Goal: Use online tool/utility: Utilize a website feature to perform a specific function

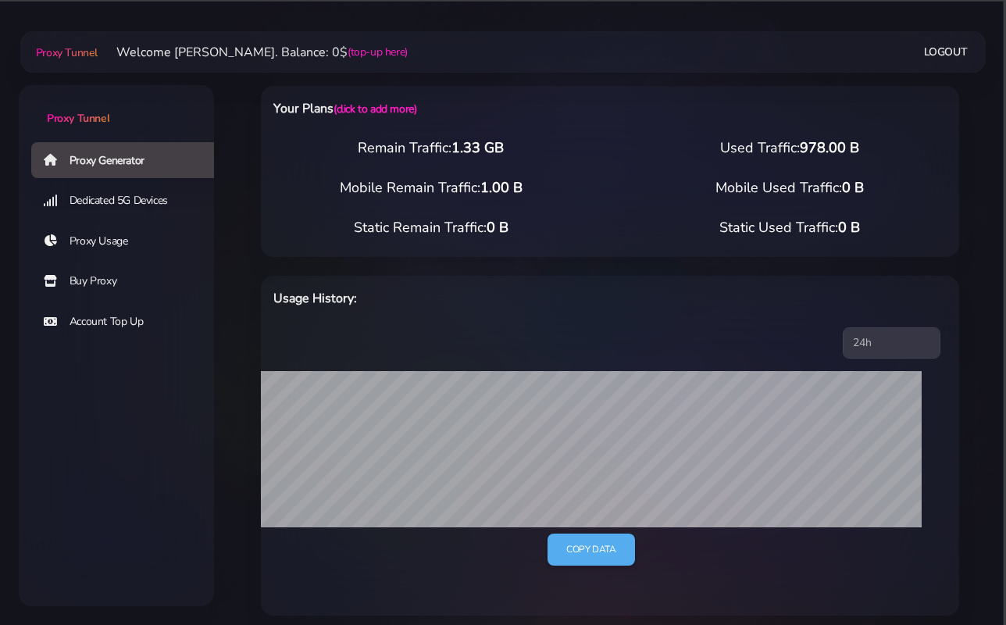
click at [107, 240] on link "Proxy Usage" at bounding box center [128, 241] width 195 height 36
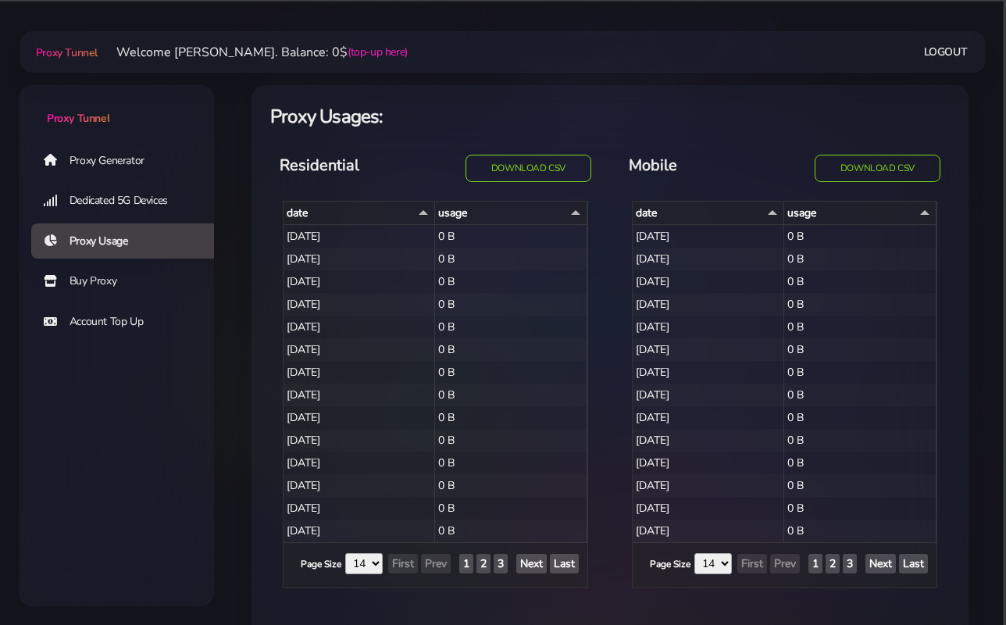
select select "14"
click at [105, 171] on link "Proxy Generator" at bounding box center [128, 160] width 195 height 36
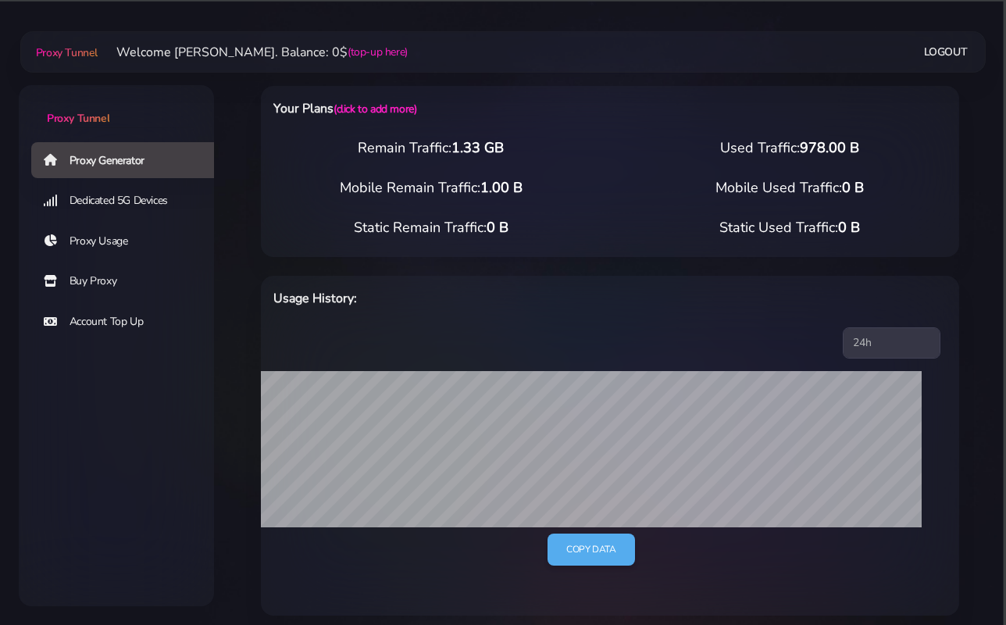
click at [112, 164] on link "Proxy Generator" at bounding box center [128, 160] width 195 height 36
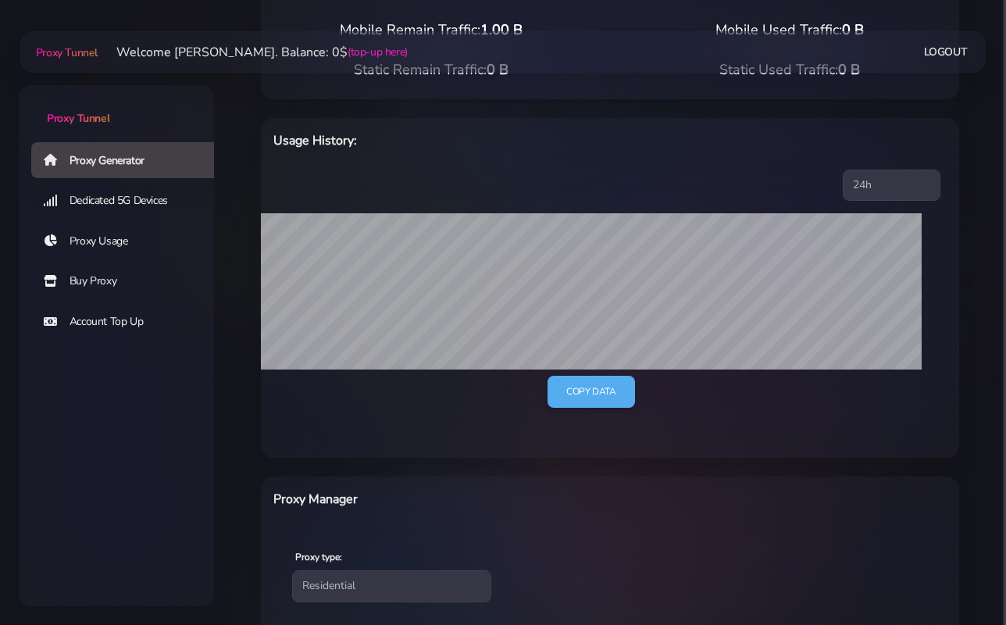
scroll to position [539, 0]
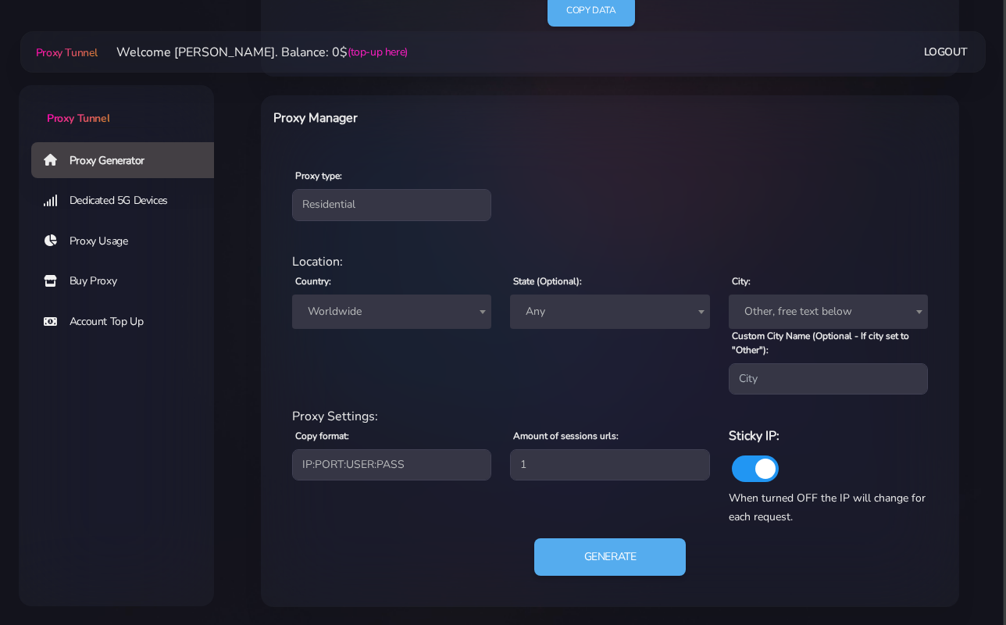
click at [365, 328] on div "Country: Worldwide [GEOGRAPHIC_DATA] [GEOGRAPHIC_DATA] [GEOGRAPHIC_DATA] [GEOGR…" at bounding box center [392, 332] width 218 height 123
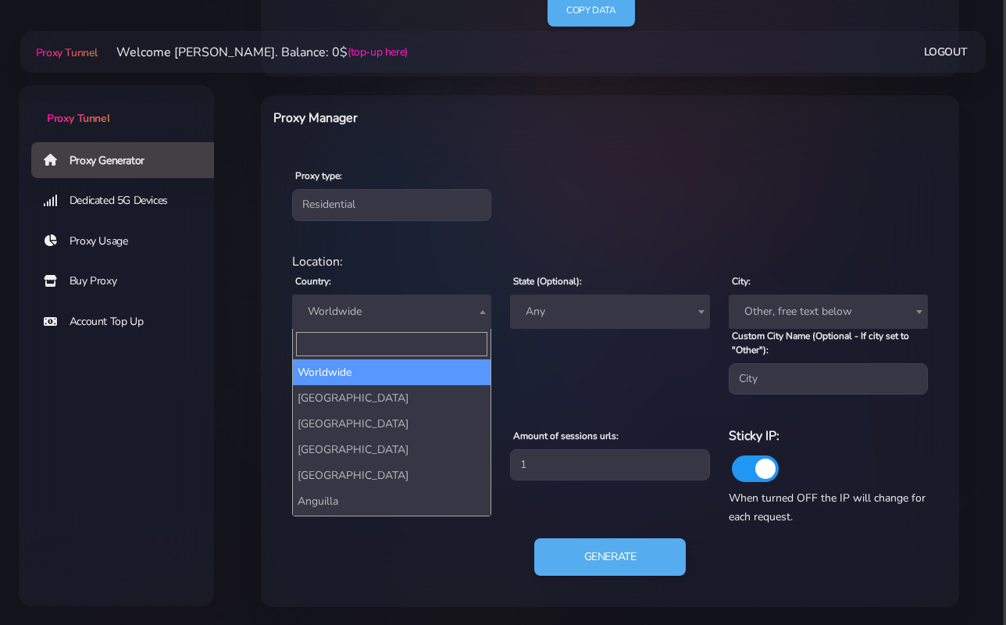
click at [373, 318] on span "Worldwide" at bounding box center [391, 312] width 180 height 22
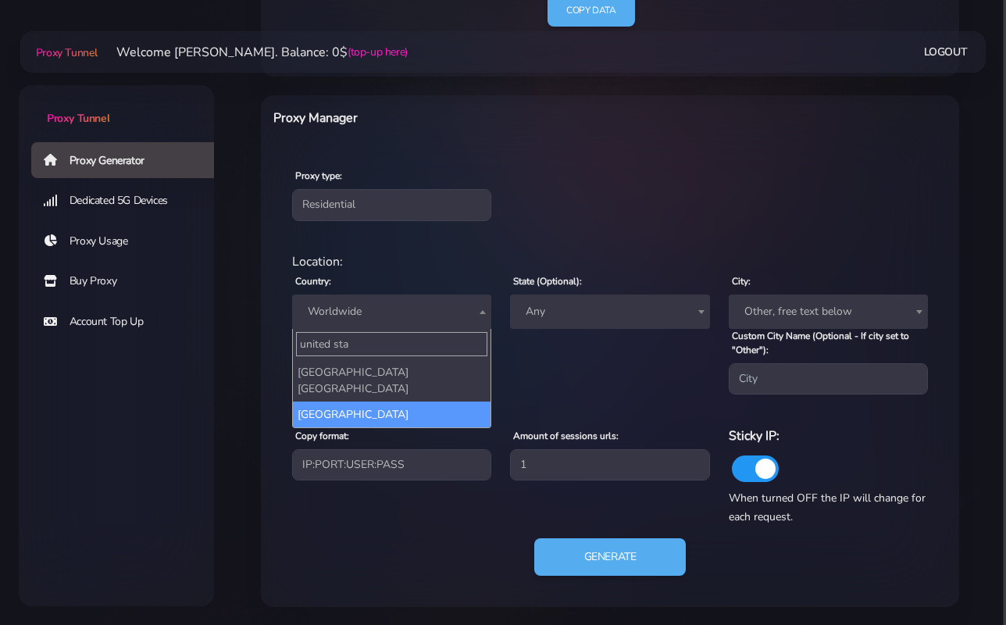
type input "united sta"
select select "US"
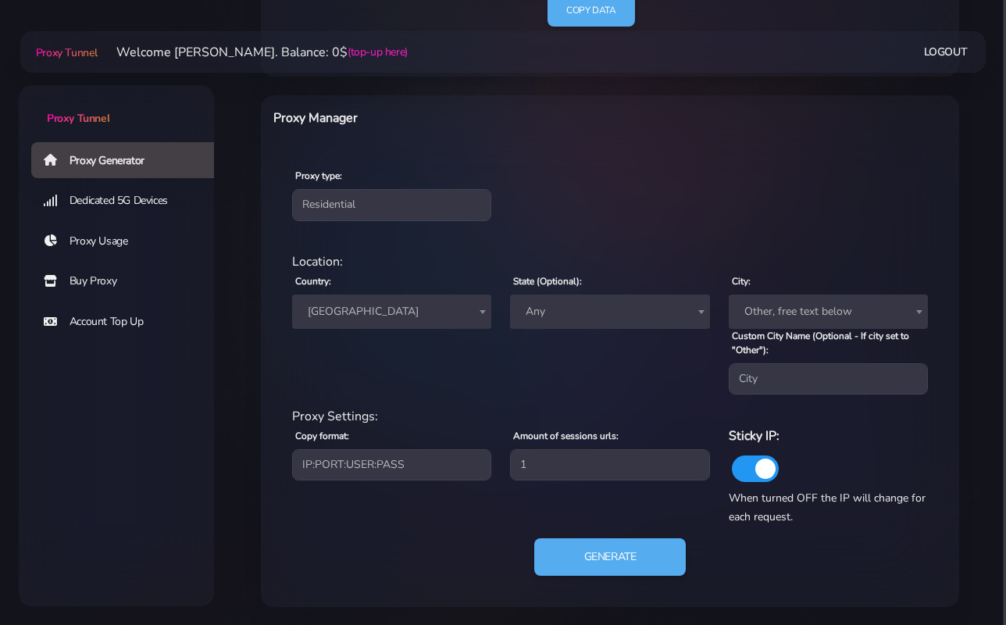
click at [752, 304] on span "Other, free text below" at bounding box center [828, 312] width 180 height 22
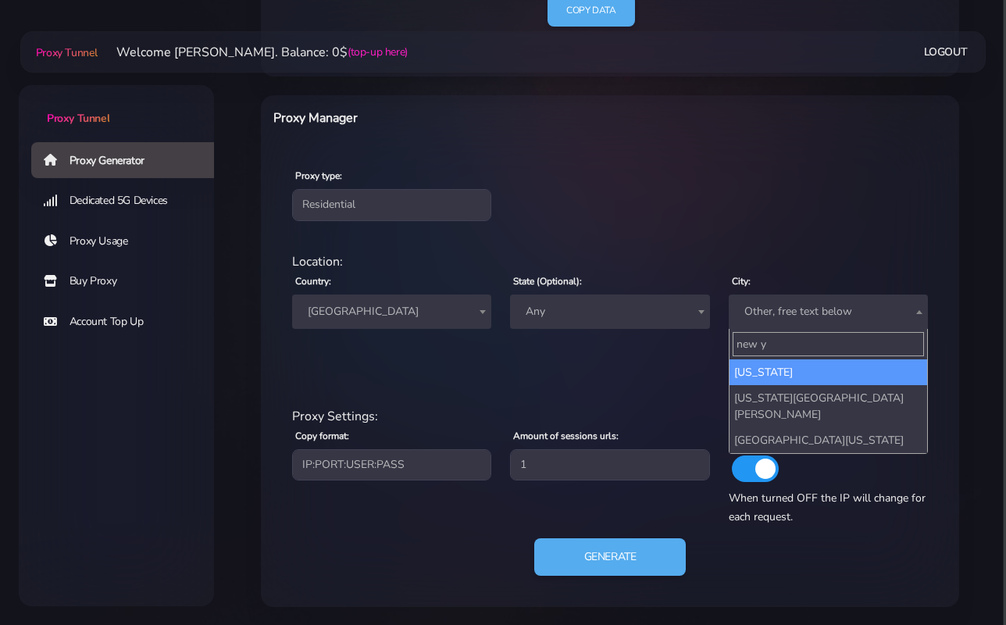
type input "new y"
select select "[US_STATE]"
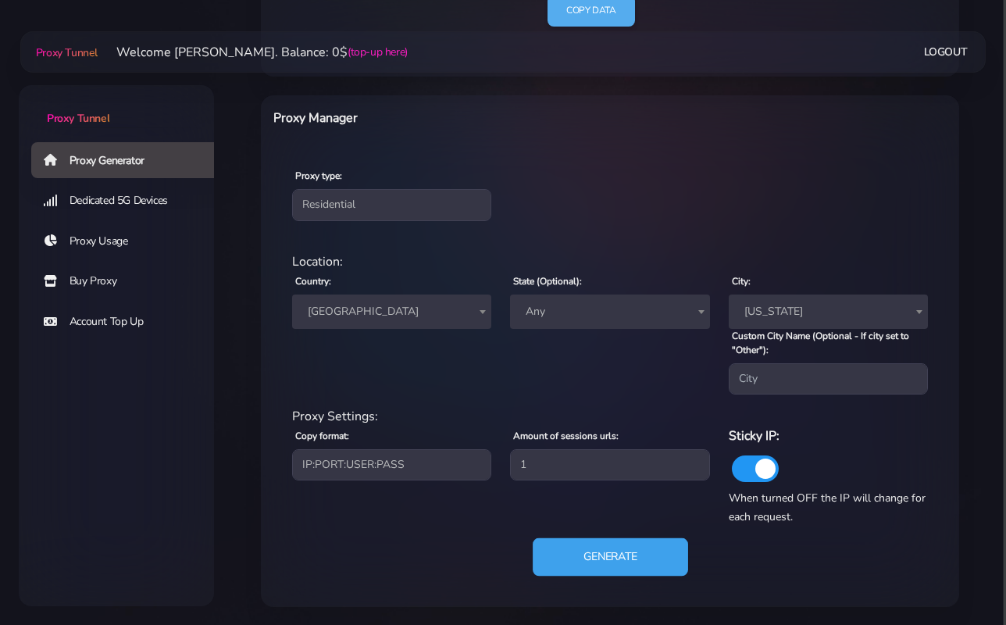
click at [590, 543] on button "Generate" at bounding box center [609, 557] width 155 height 38
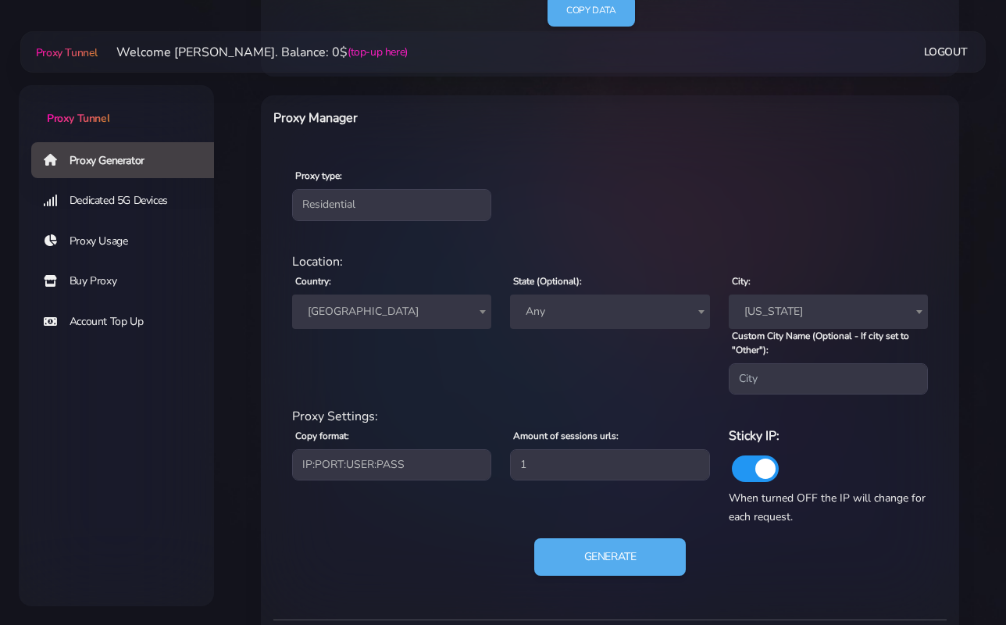
click at [605, 319] on span "Any" at bounding box center [609, 312] width 180 height 22
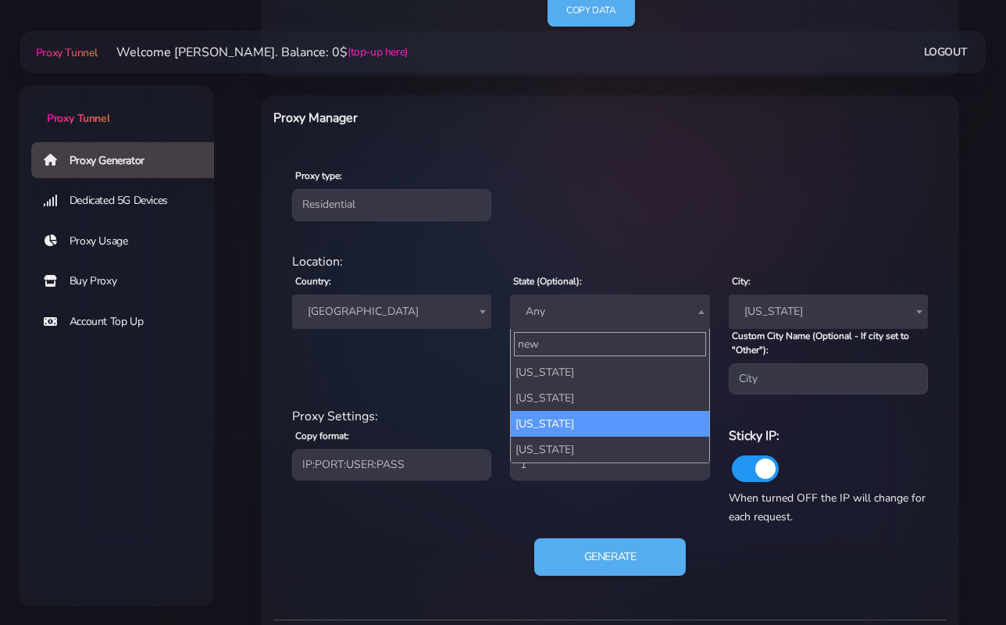
type input "new"
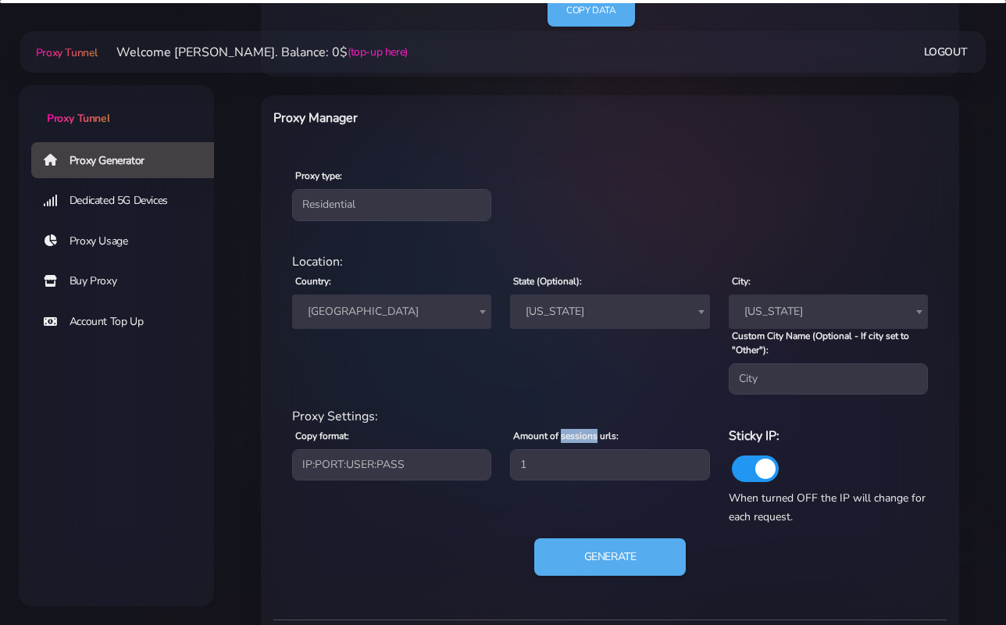
click at [570, 433] on label "Amount of sessions urls:" at bounding box center [565, 436] width 105 height 14
click at [596, 290] on div "State (Optional): Any [US_STATE] [US_STATE] [US_STATE] [US_STATE] [US_STATE] [U…" at bounding box center [609, 332] width 218 height 123
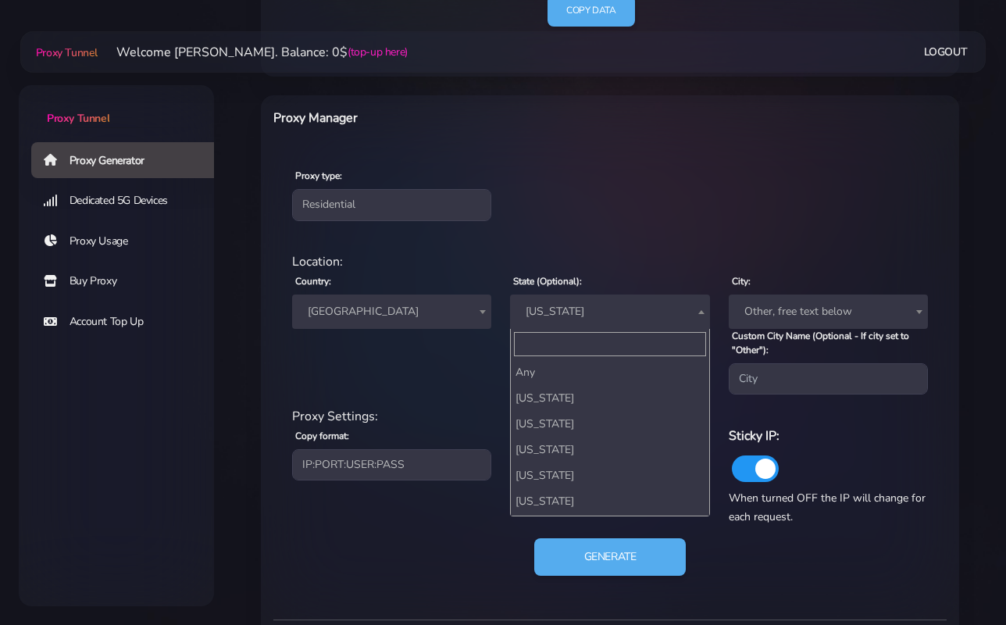
click at [589, 315] on span "[US_STATE]" at bounding box center [609, 312] width 180 height 22
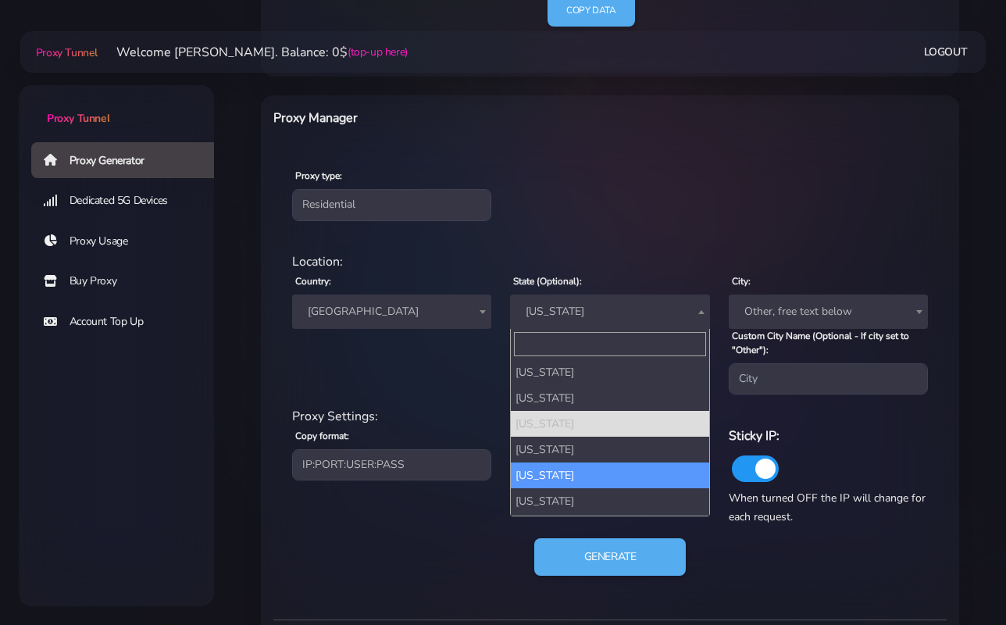
select select "NY"
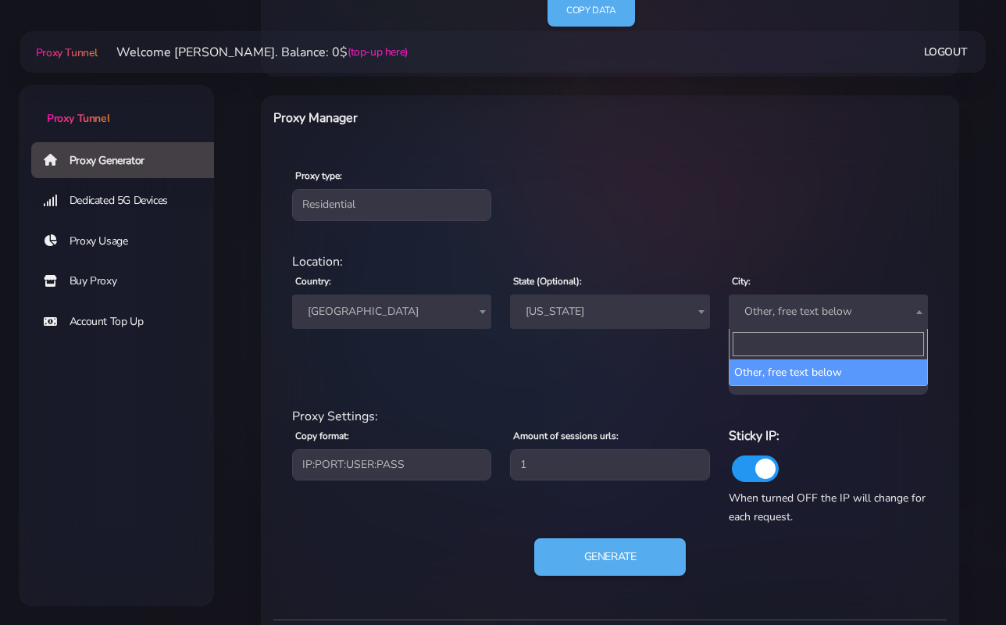
click at [744, 301] on span "Other, free text below" at bounding box center [828, 312] width 180 height 22
type input "new"
click at [735, 219] on div "Proxy type: Residential Static Mobile" at bounding box center [610, 193] width 692 height 92
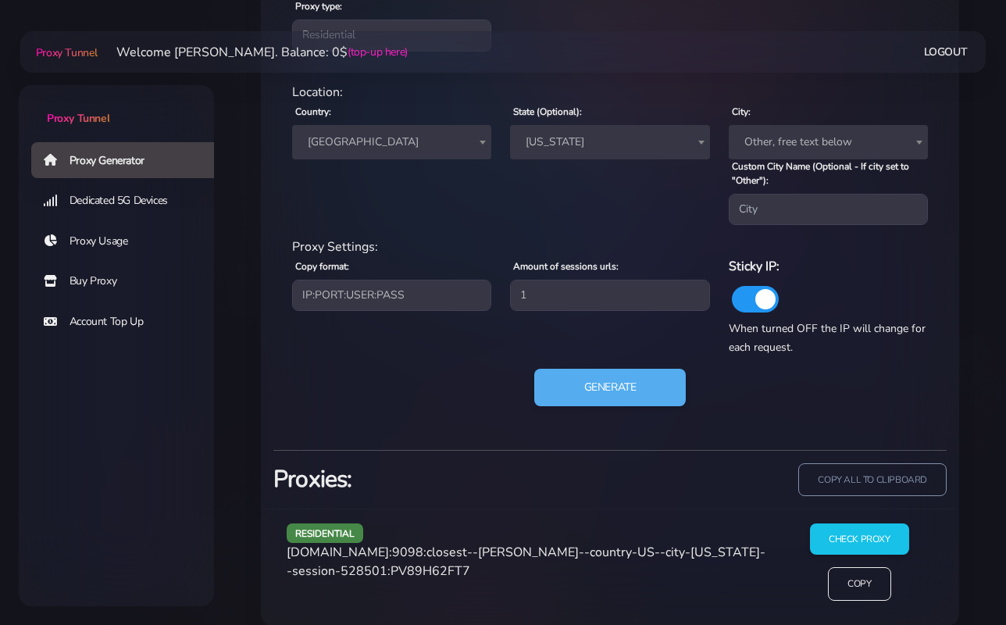
scroll to position [728, 0]
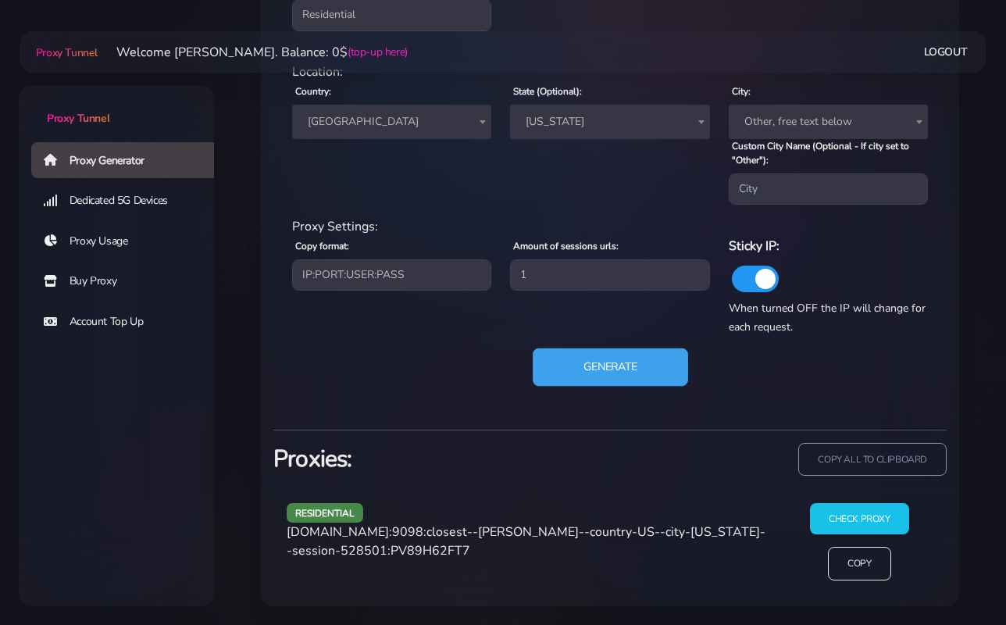
click at [588, 360] on button "Generate" at bounding box center [609, 367] width 155 height 38
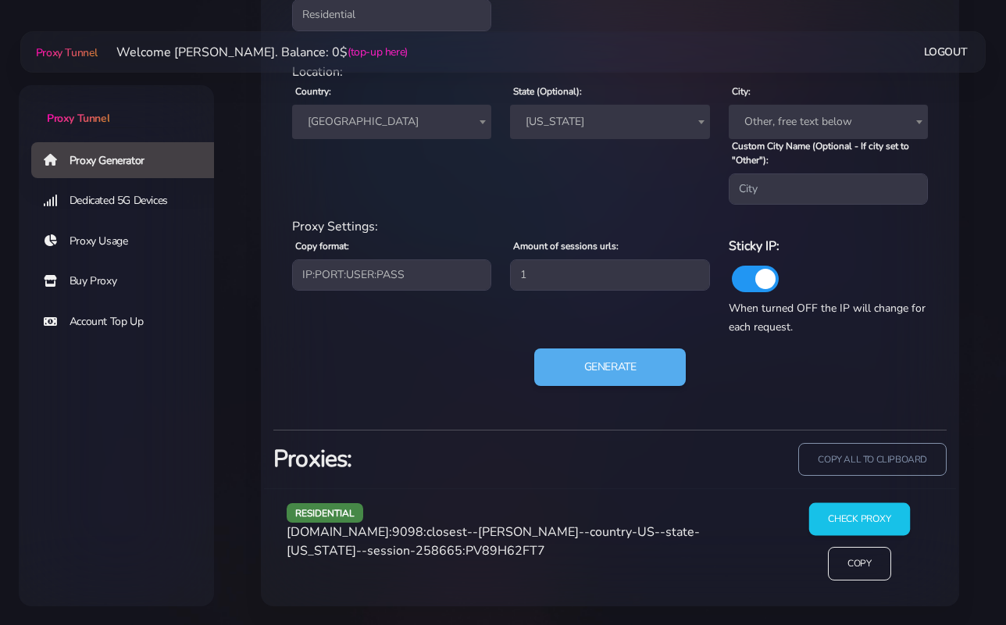
click at [851, 526] on input "Check Proxy" at bounding box center [859, 518] width 101 height 33
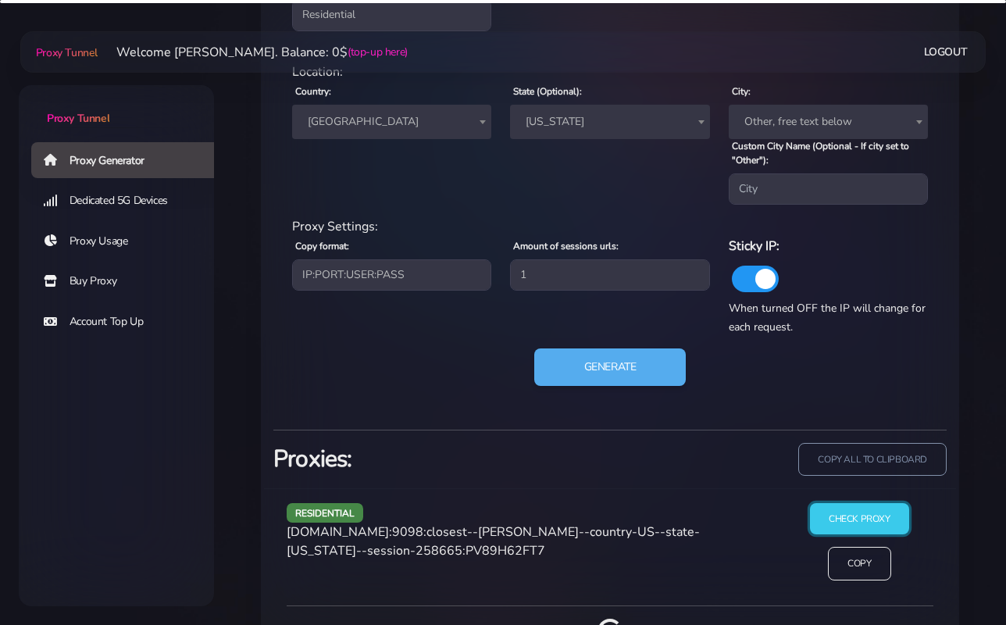
scroll to position [780, 0]
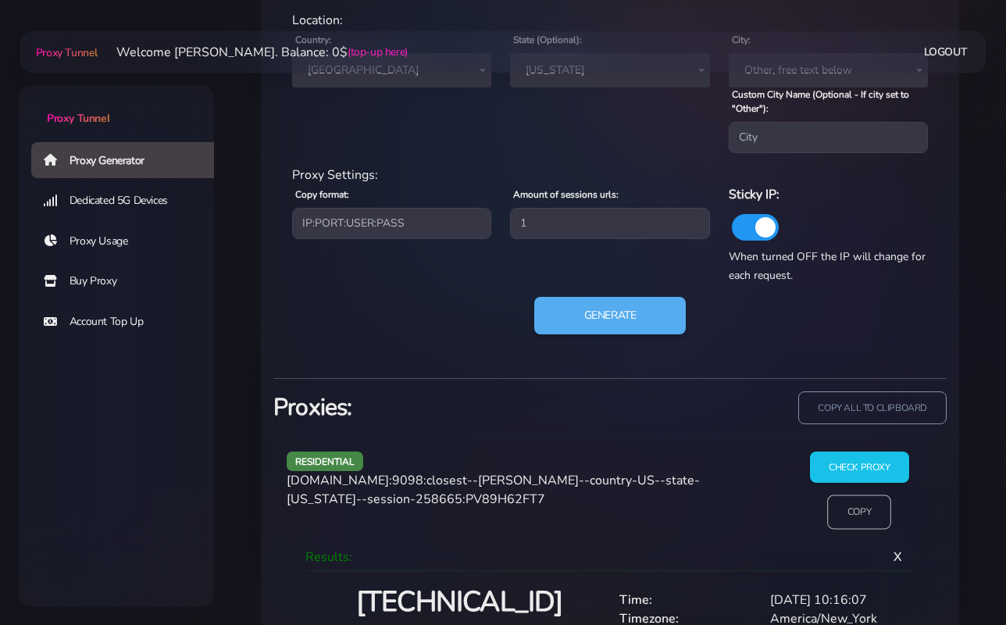
click at [840, 520] on input "Copy" at bounding box center [859, 512] width 64 height 34
click at [845, 505] on input "Copy" at bounding box center [859, 512] width 64 height 34
